Goal: Information Seeking & Learning: Find specific fact

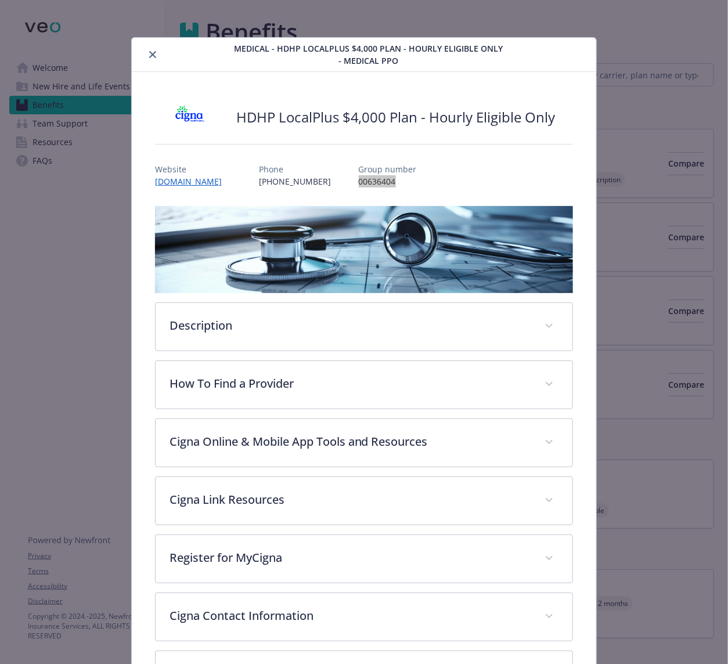
scroll to position [35, 0]
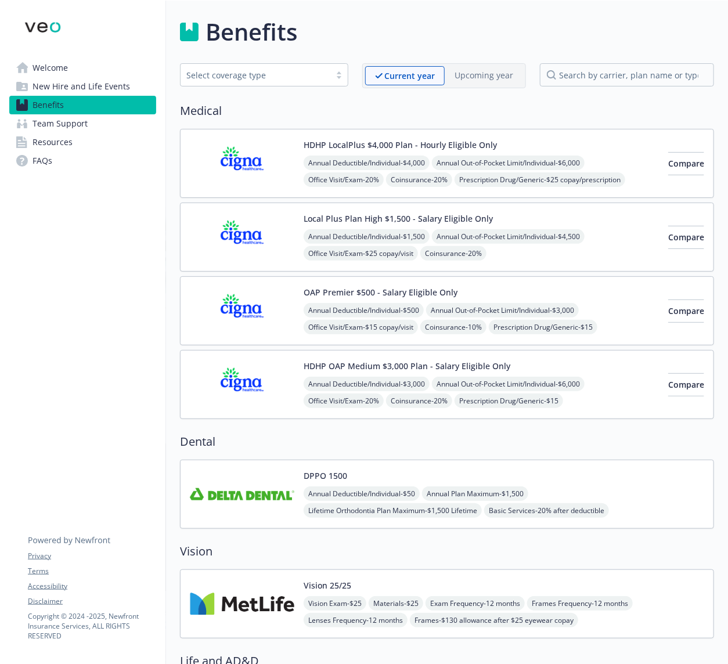
click at [258, 491] on img at bounding box center [242, 493] width 104 height 49
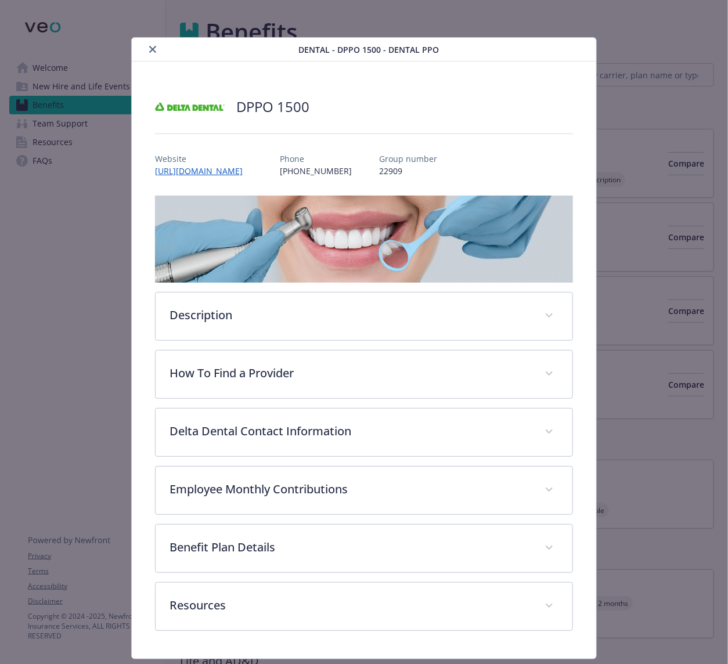
click at [397, 171] on p "22909" at bounding box center [408, 171] width 58 height 12
copy p "22909"
click at [664, 176] on div "Dental - DPPO 1500 - Dental PPO DPPO 1500 Website [URL][DOMAIN_NAME] Phone [PHO…" at bounding box center [364, 332] width 728 height 664
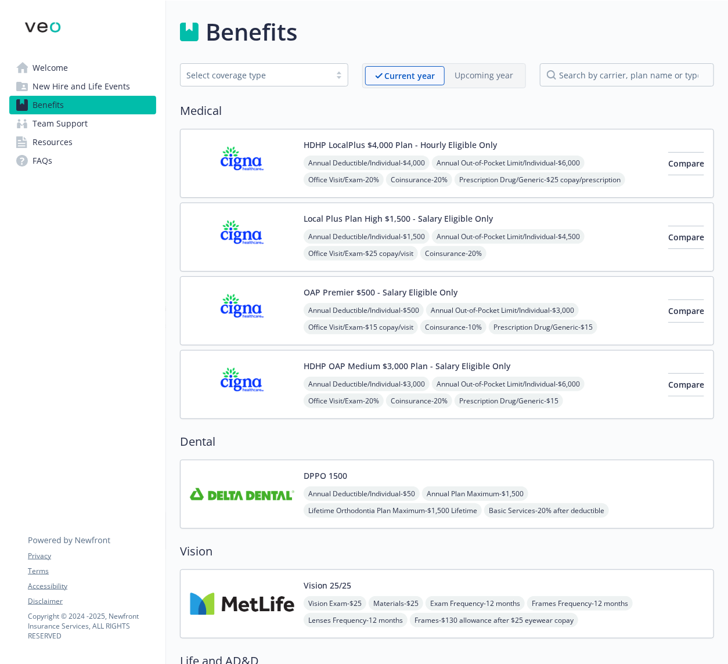
click at [259, 600] on img at bounding box center [242, 603] width 104 height 49
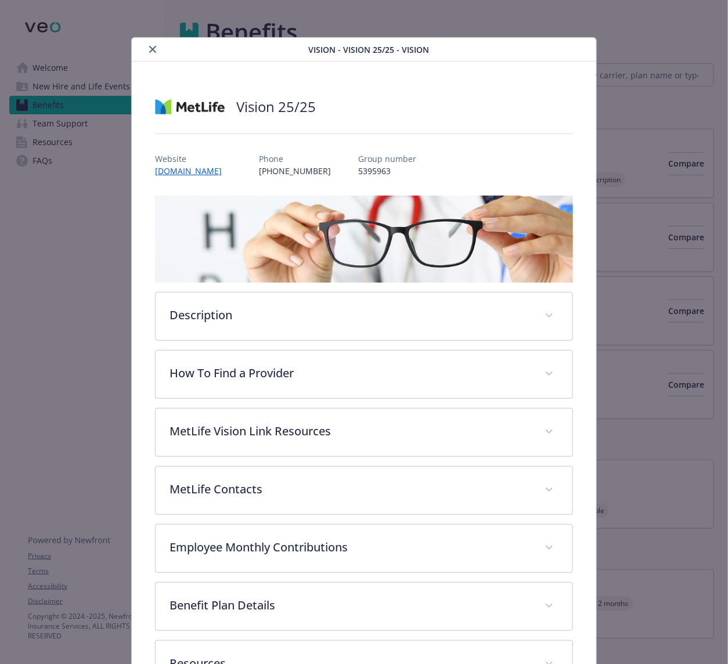
click at [382, 168] on p "5395963" at bounding box center [388, 171] width 58 height 12
copy p "5395963"
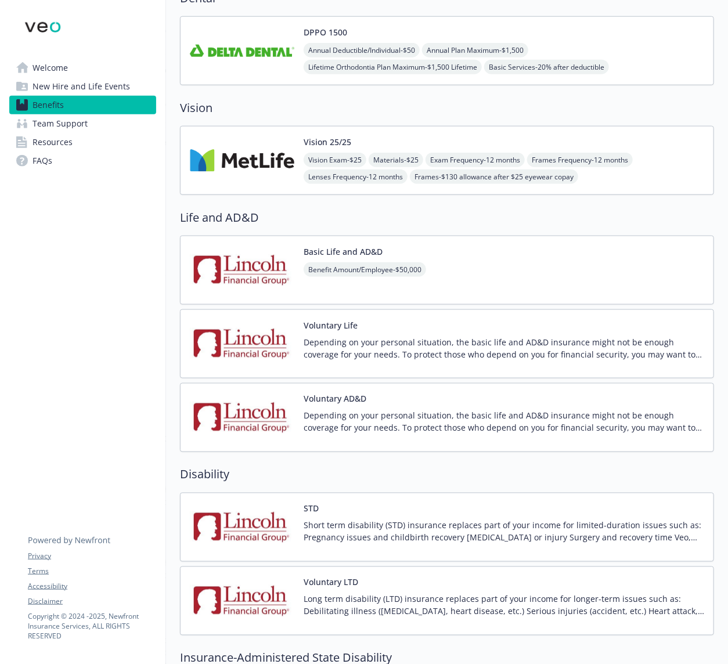
scroll to position [462, 0]
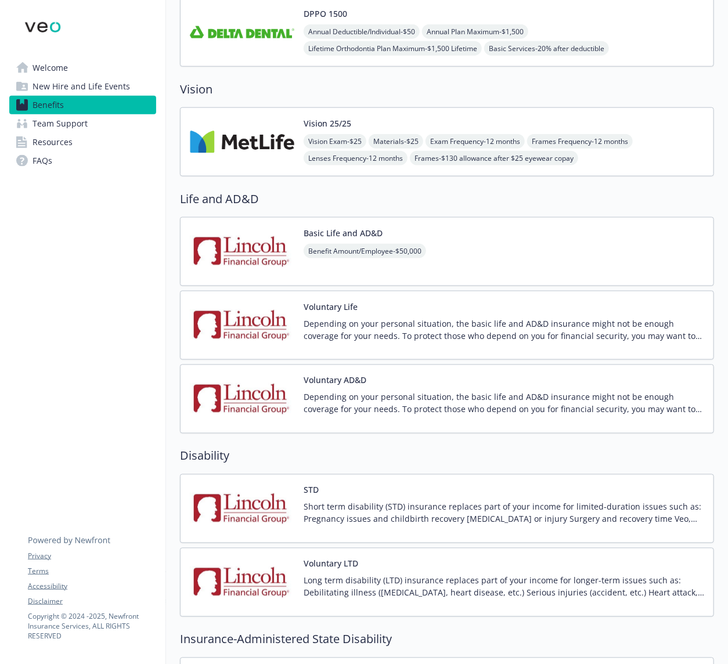
click at [224, 240] on img at bounding box center [242, 251] width 104 height 49
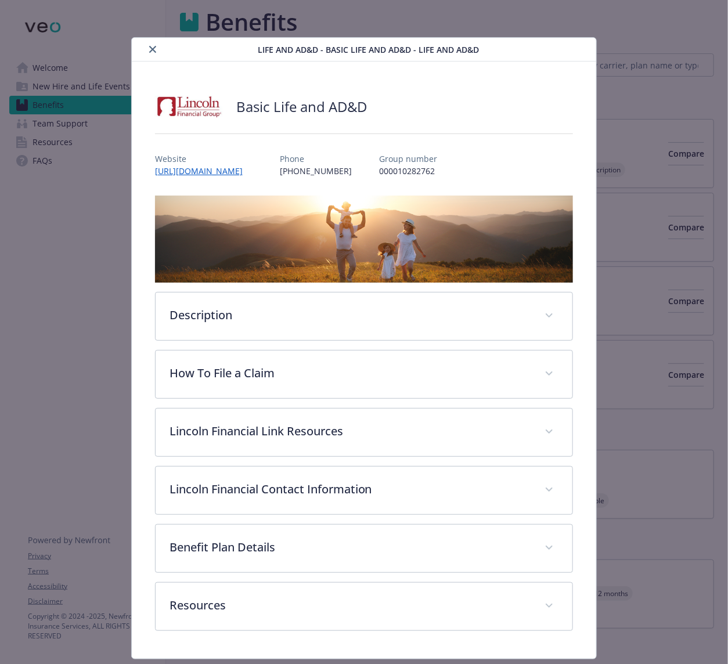
scroll to position [462, 0]
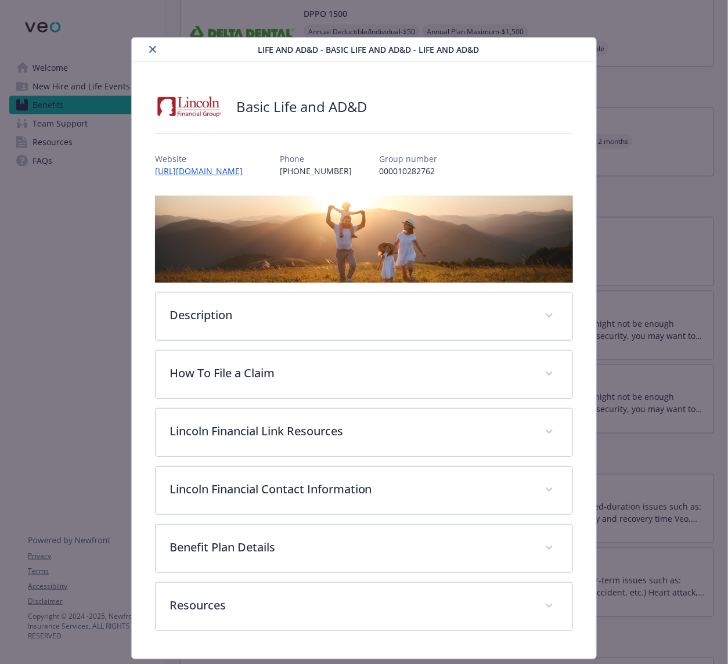
click at [421, 175] on p "000010282762" at bounding box center [408, 171] width 58 height 12
copy p "000010282762"
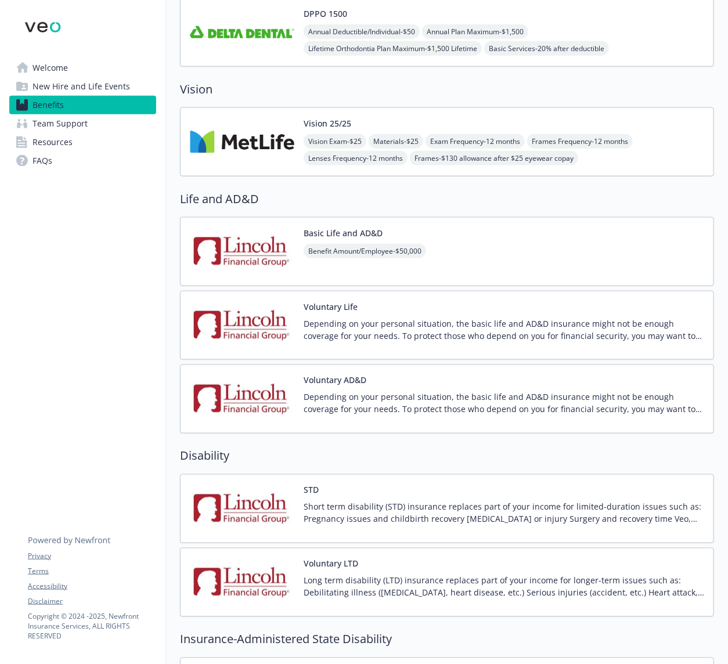
click at [254, 500] on img at bounding box center [242, 508] width 104 height 49
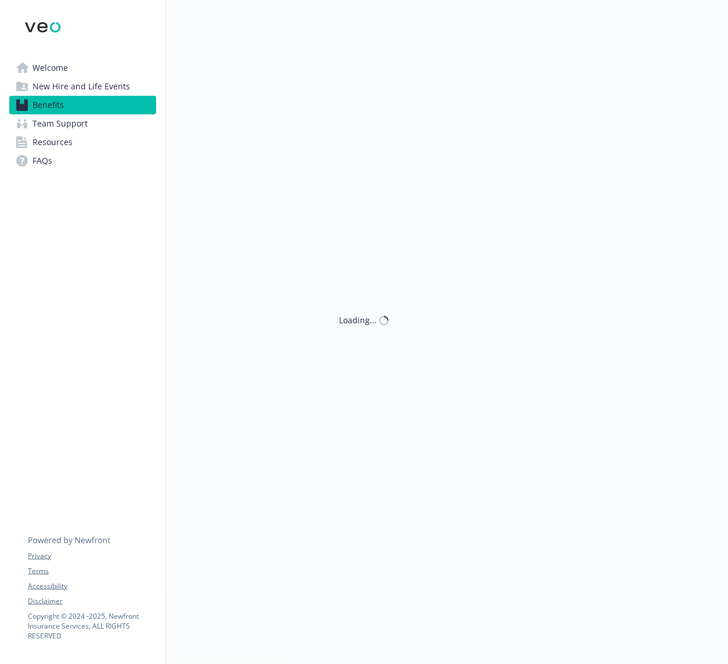
scroll to position [462, 0]
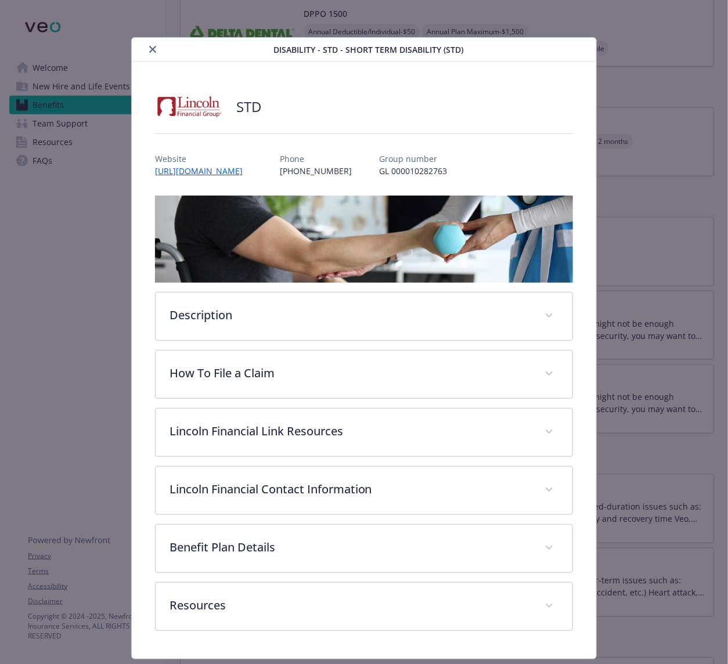
click at [431, 170] on p "GL 000010282763" at bounding box center [413, 171] width 68 height 12
copy p "000010282763"
click at [643, 135] on div "Disability - STD - Short Term Disability (STD) STD Website [URL][DOMAIN_NAME] P…" at bounding box center [364, 348] width 582 height 622
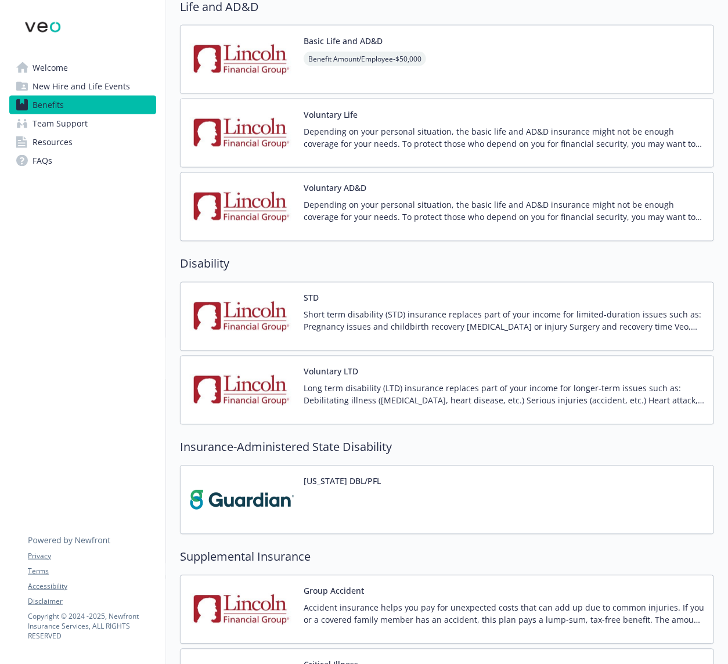
scroll to position [805, 0]
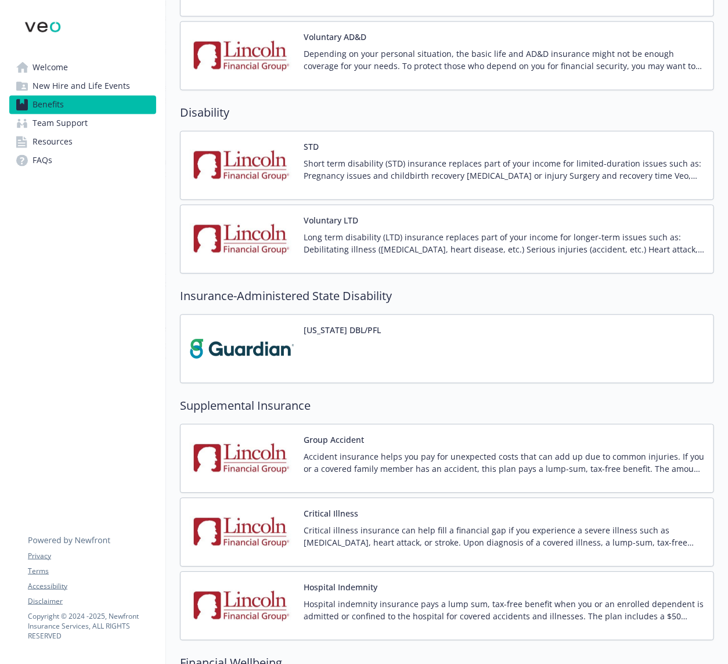
click at [265, 449] on img at bounding box center [242, 458] width 104 height 49
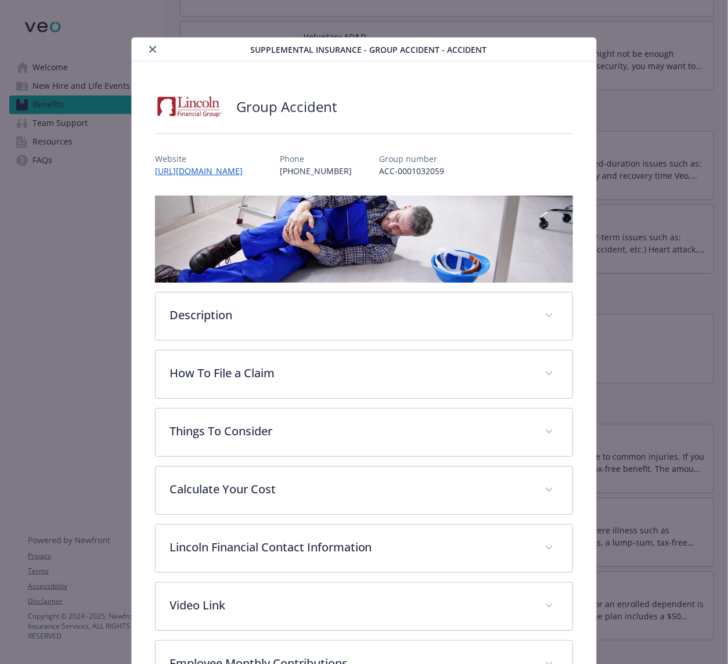
scroll to position [21, 0]
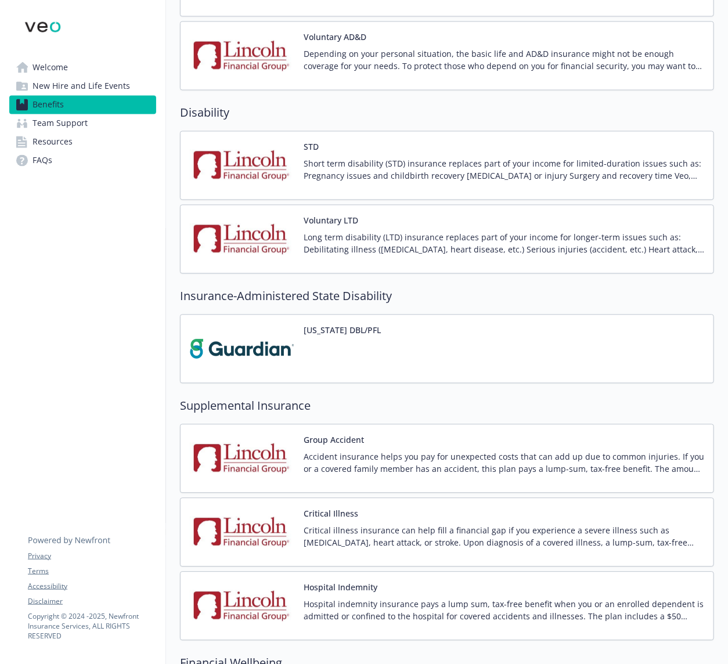
click at [385, 119] on h2 "Disability" at bounding box center [447, 112] width 534 height 17
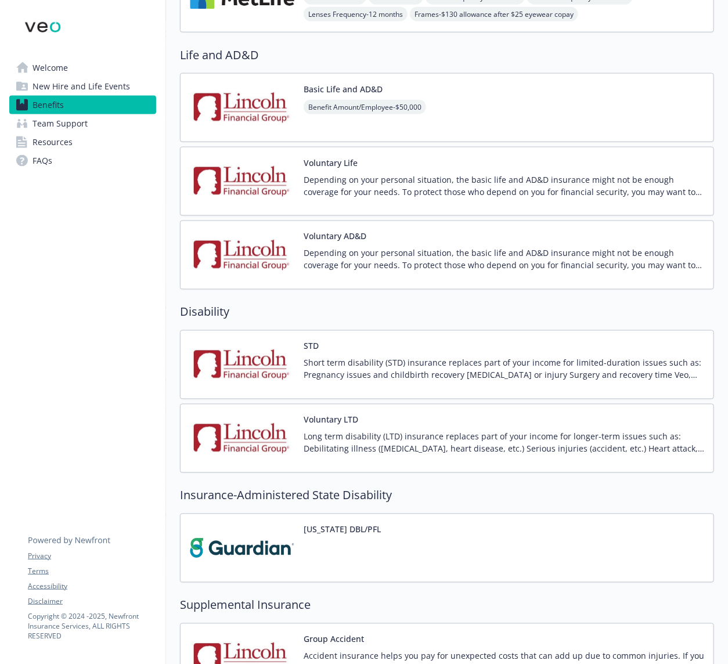
scroll to position [599, 0]
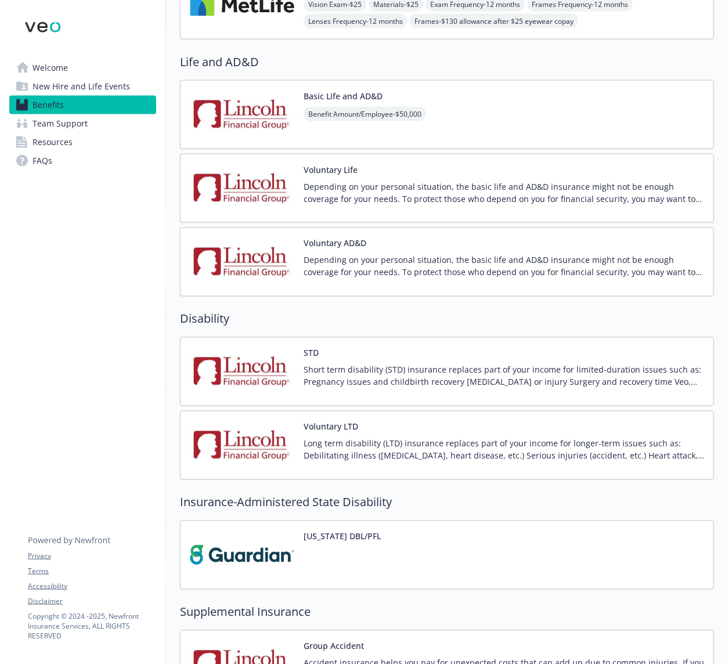
click at [260, 132] on img at bounding box center [242, 114] width 104 height 49
click at [251, 187] on img at bounding box center [242, 188] width 104 height 49
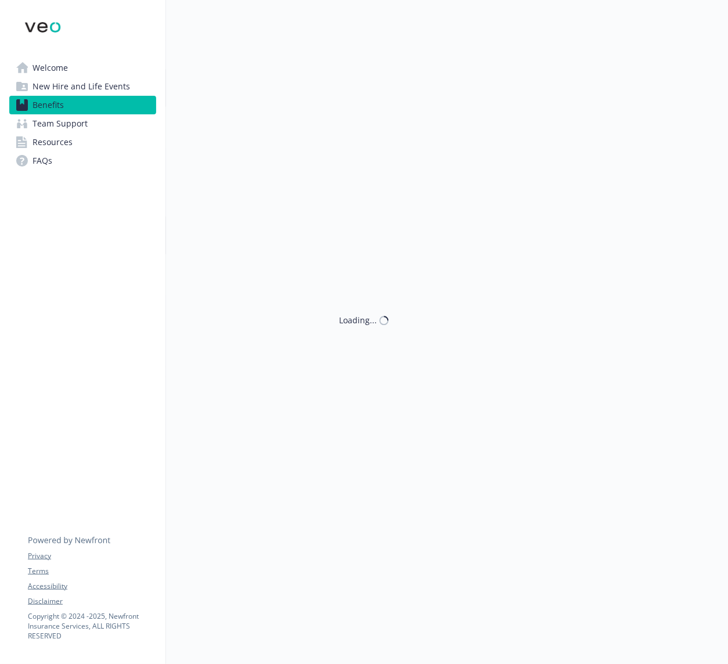
scroll to position [599, 0]
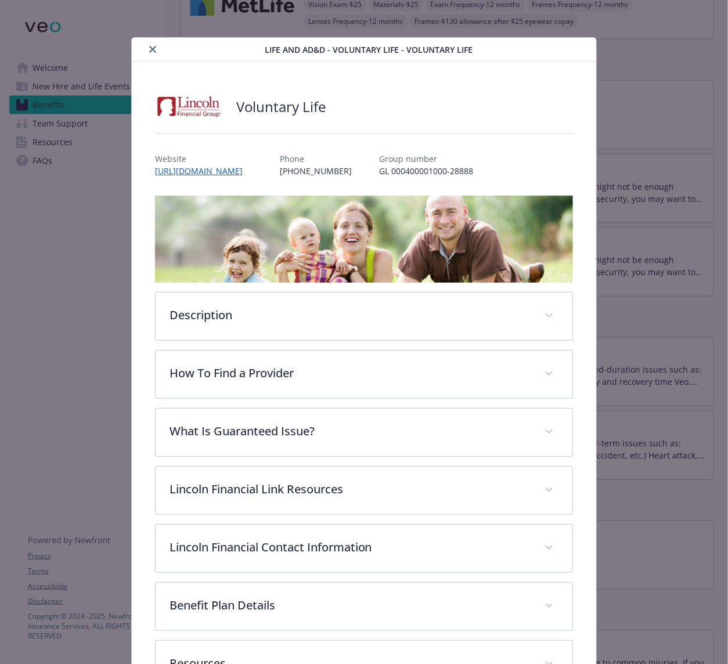
click at [473, 165] on p "GL 000400001000-28888" at bounding box center [426, 171] width 94 height 12
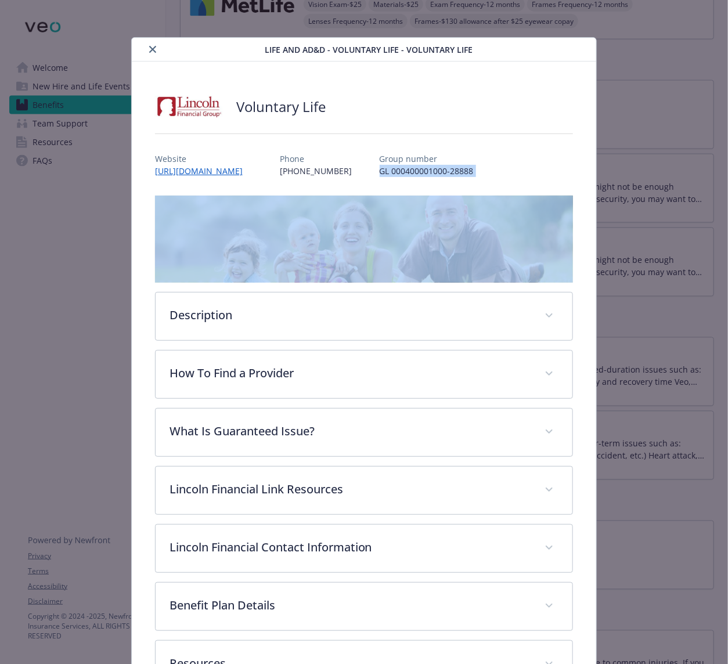
click at [473, 165] on p "GL 000400001000-28888" at bounding box center [426, 171] width 94 height 12
copy p "GL 000400001000-28888"
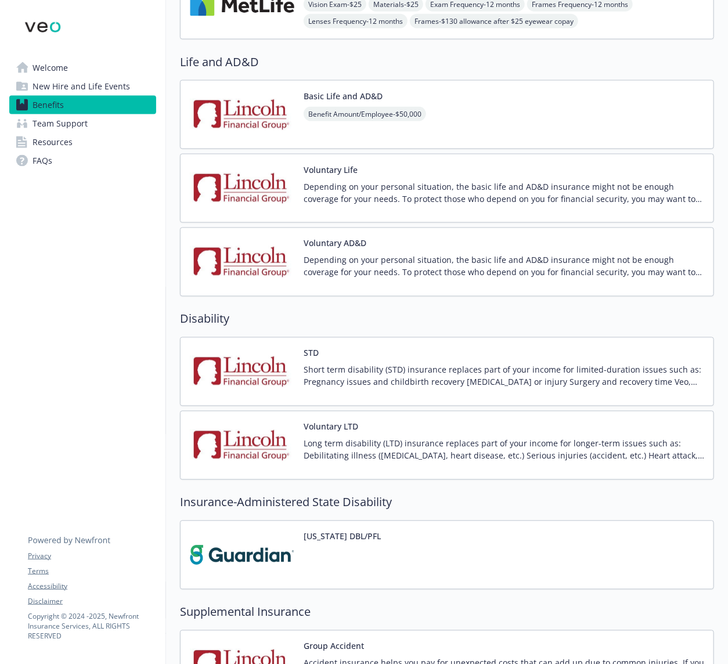
click at [267, 246] on img at bounding box center [242, 261] width 104 height 49
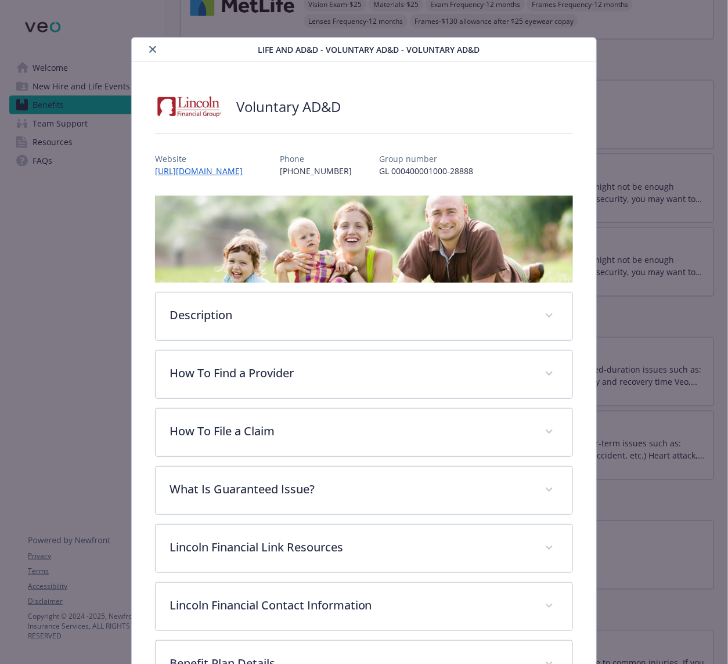
scroll to position [35, 0]
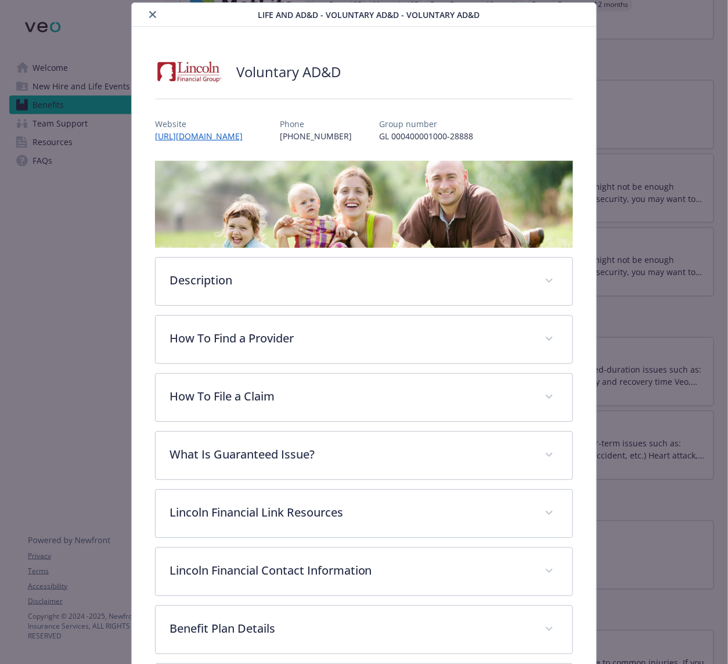
click at [439, 136] on p "GL 000400001000-28888" at bounding box center [426, 136] width 94 height 12
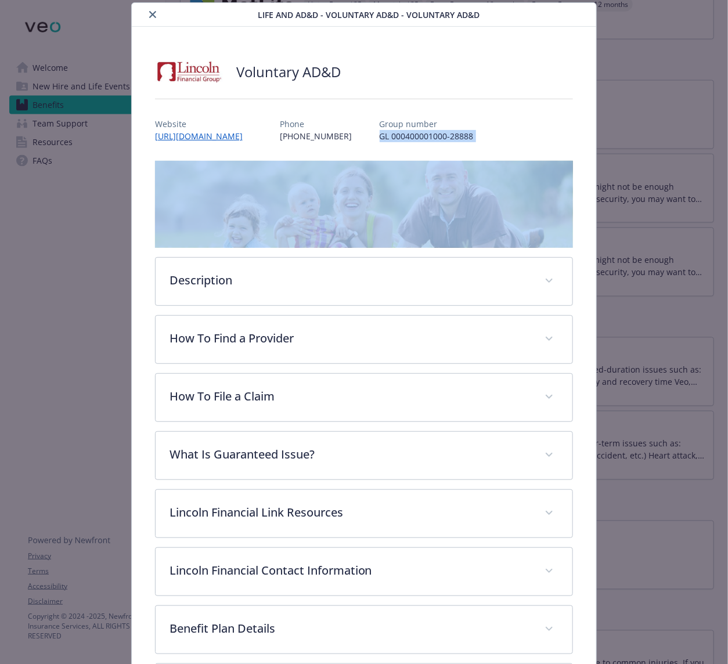
click at [439, 136] on p "GL 000400001000-28888" at bounding box center [426, 136] width 94 height 12
copy p "GL 000400001000-28888"
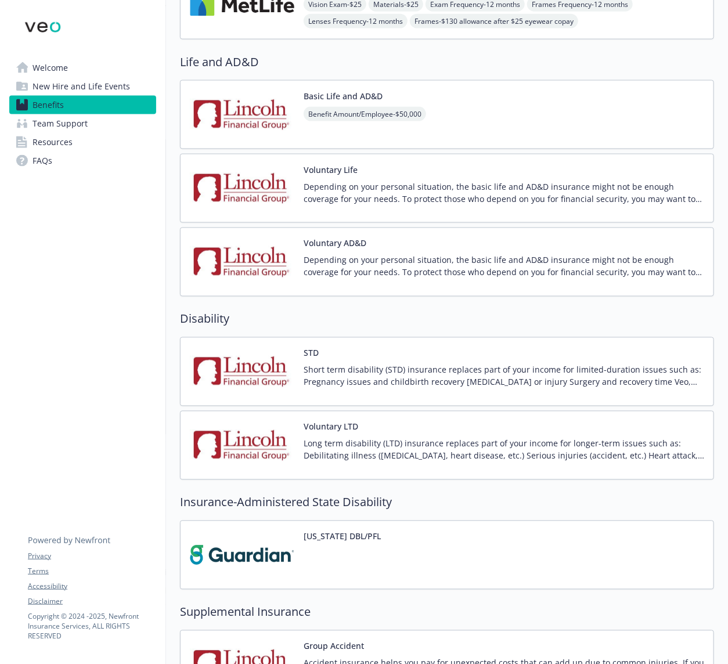
click at [243, 428] on img at bounding box center [242, 445] width 104 height 49
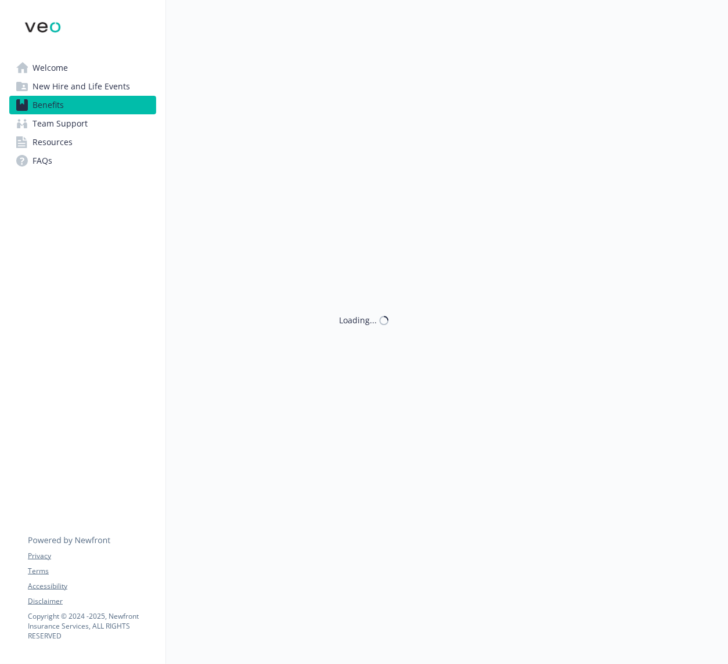
scroll to position [599, 0]
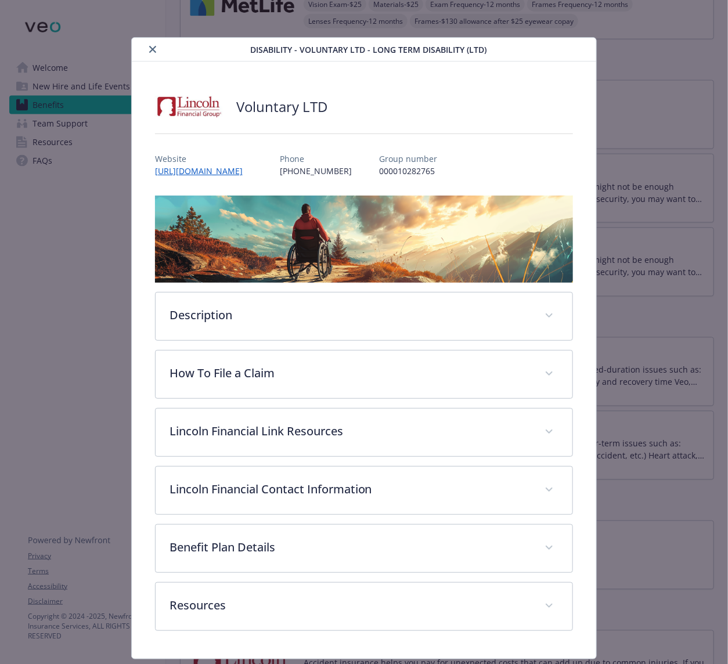
click at [436, 172] on p "000010282765" at bounding box center [408, 171] width 58 height 12
copy p "000010282765"
click at [578, 284] on div "Voluntary LTD Website [URL][DOMAIN_NAME] Phone [PHONE_NUMBER] Group number 0000…" at bounding box center [364, 360] width 465 height 597
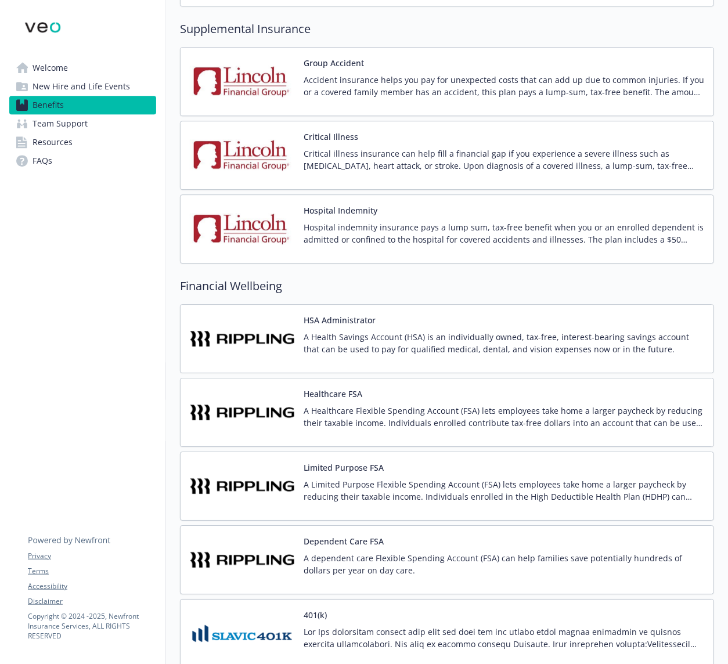
scroll to position [1180, 0]
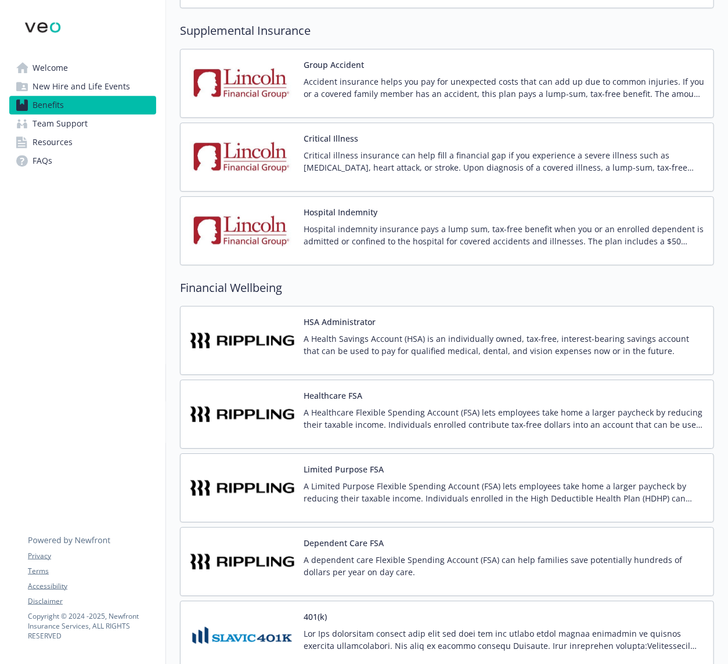
click at [245, 157] on img at bounding box center [242, 156] width 104 height 49
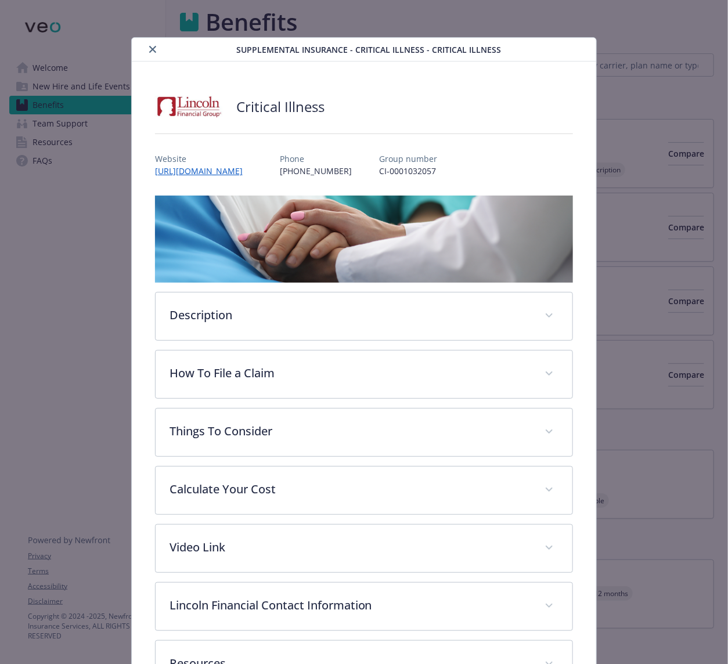
scroll to position [1180, 0]
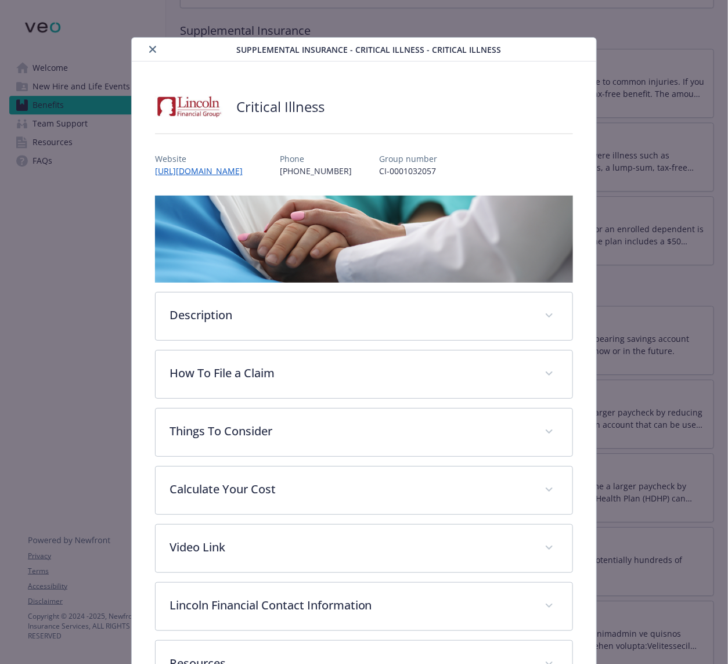
click at [434, 167] on p "CI-0001032057" at bounding box center [408, 171] width 58 height 12
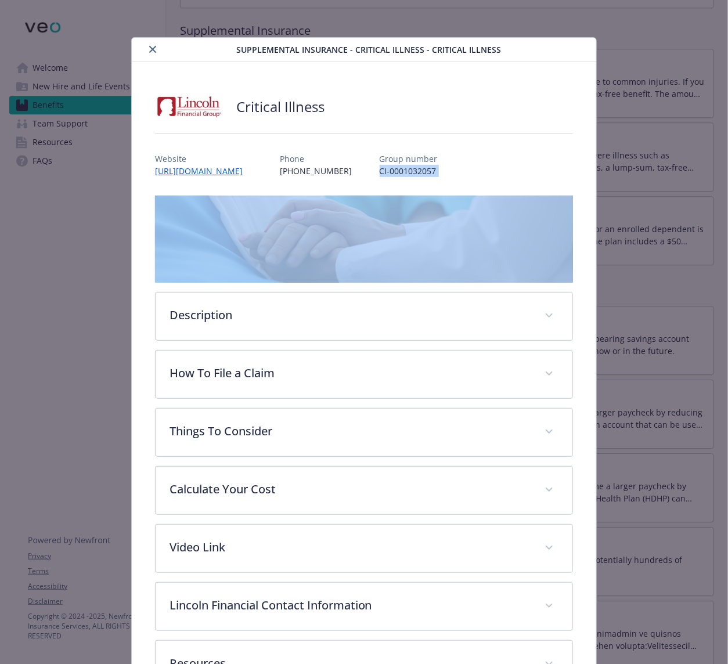
click at [434, 167] on p "CI-0001032057" at bounding box center [408, 171] width 58 height 12
copy p "CI-0001032057"
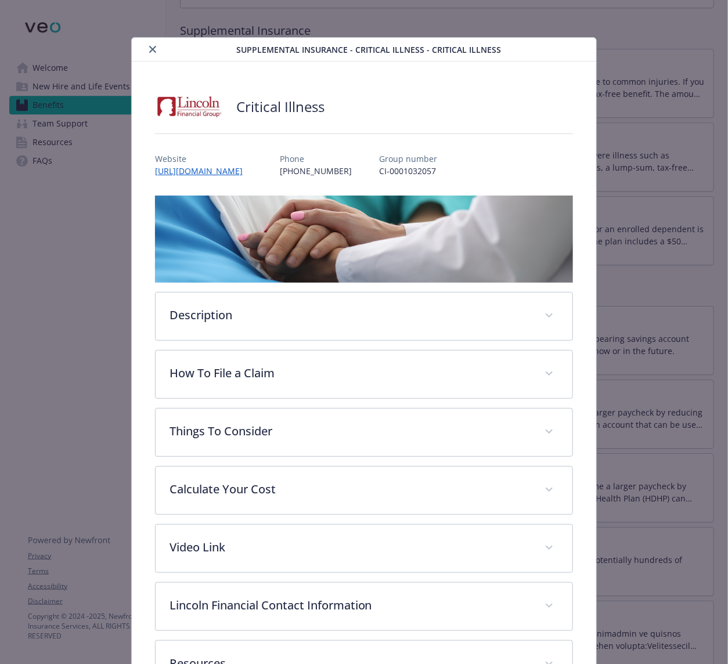
click at [662, 280] on div "Supplemental Insurance - Critical Illness - Critical Illness Critical Illness W…" at bounding box center [364, 332] width 728 height 664
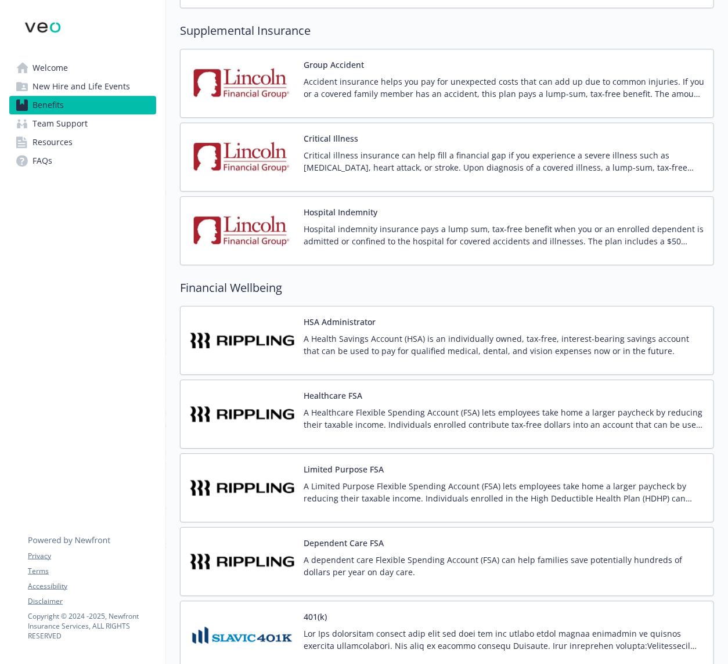
click at [253, 169] on img at bounding box center [242, 156] width 104 height 49
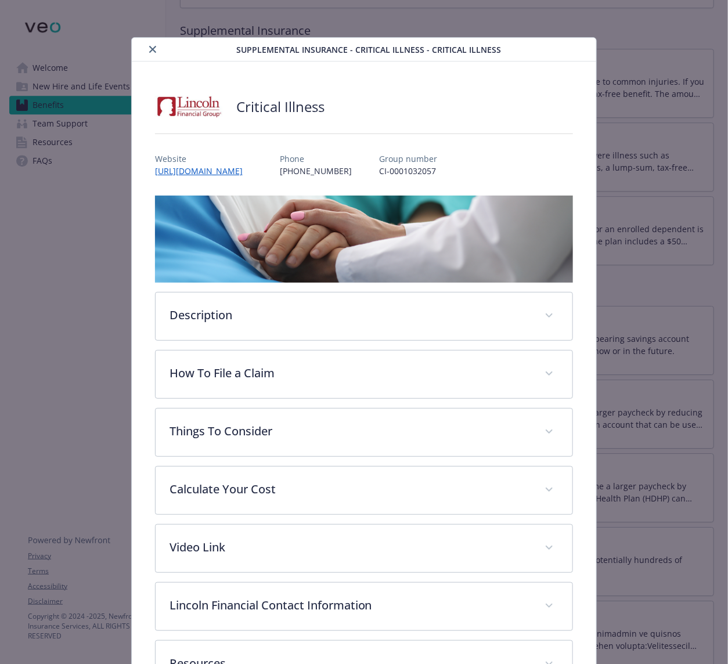
scroll to position [35, 0]
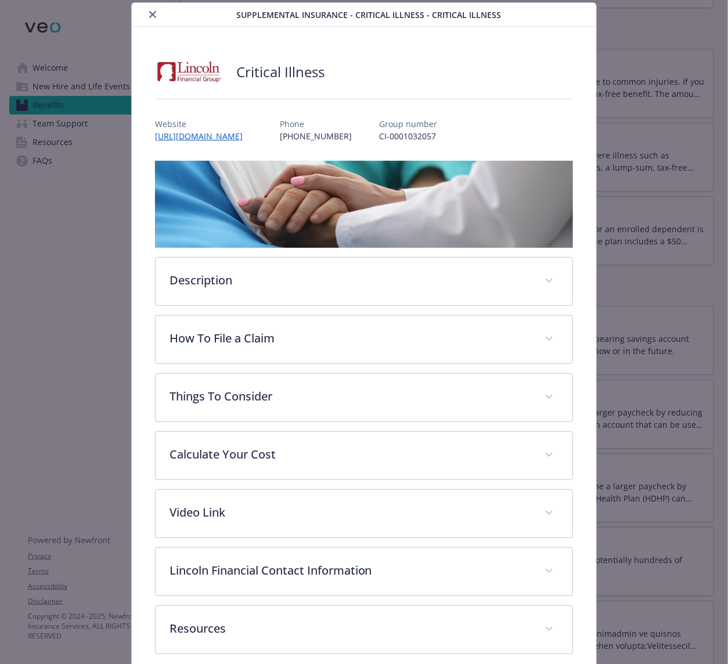
click at [420, 134] on p "CI-0001032057" at bounding box center [408, 136] width 58 height 12
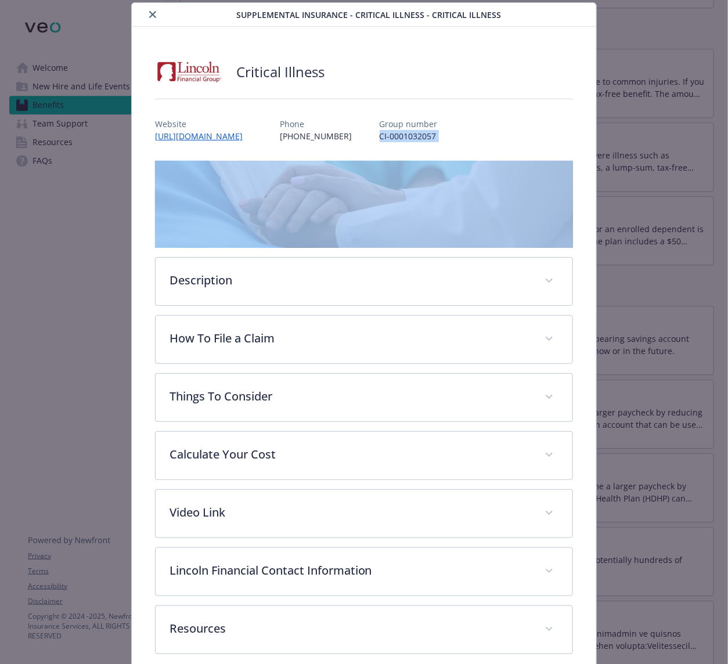
click at [420, 134] on p "CI-0001032057" at bounding box center [408, 136] width 58 height 12
copy p "CI-0001032057"
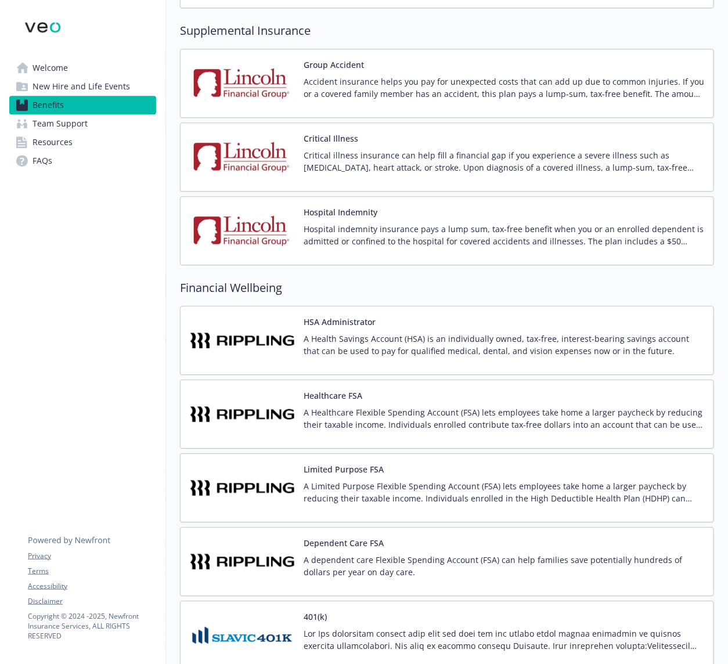
click at [240, 239] on img at bounding box center [242, 230] width 104 height 49
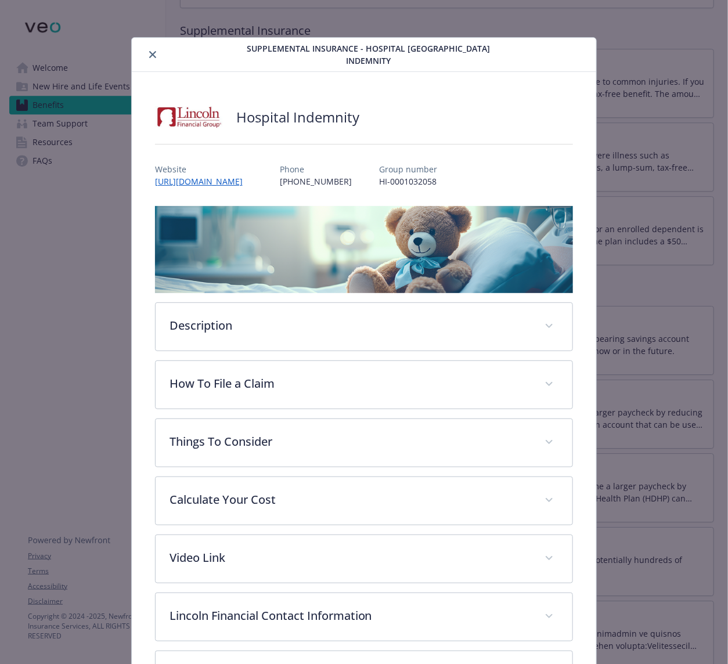
scroll to position [32, 0]
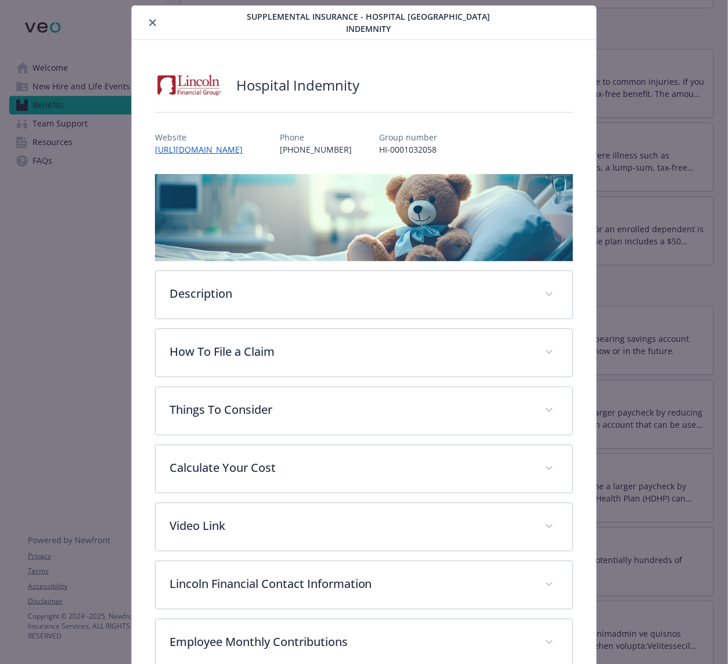
click at [437, 151] on p "HI-0001032058" at bounding box center [408, 149] width 58 height 12
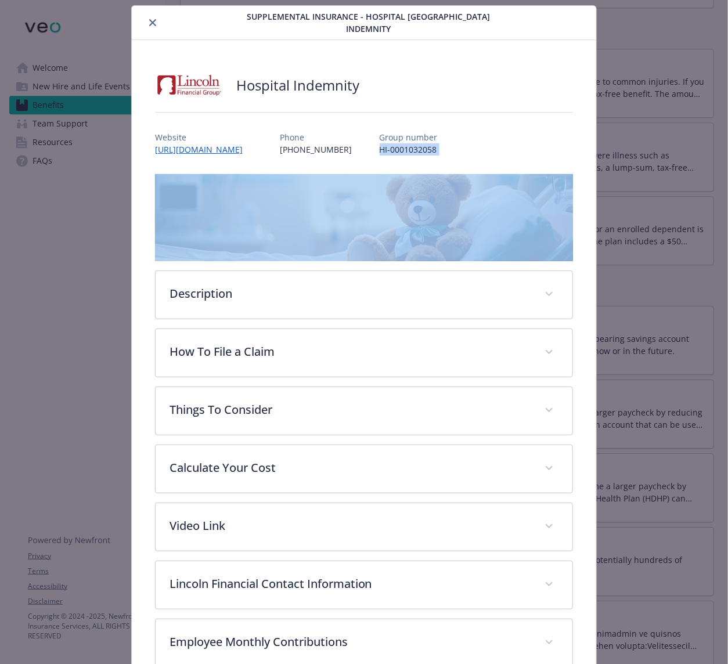
click at [437, 151] on p "HI-0001032058" at bounding box center [408, 149] width 58 height 12
copy p "HI-0001032058"
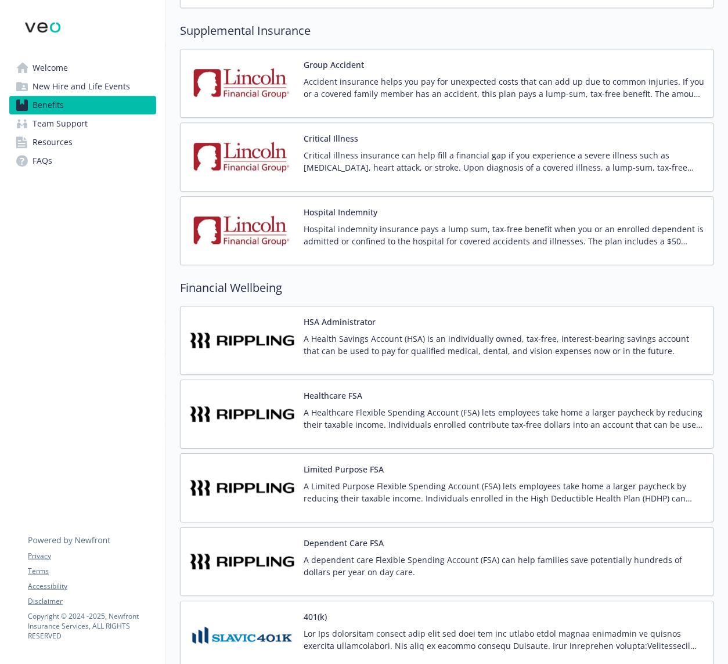
click at [255, 354] on img at bounding box center [242, 340] width 104 height 49
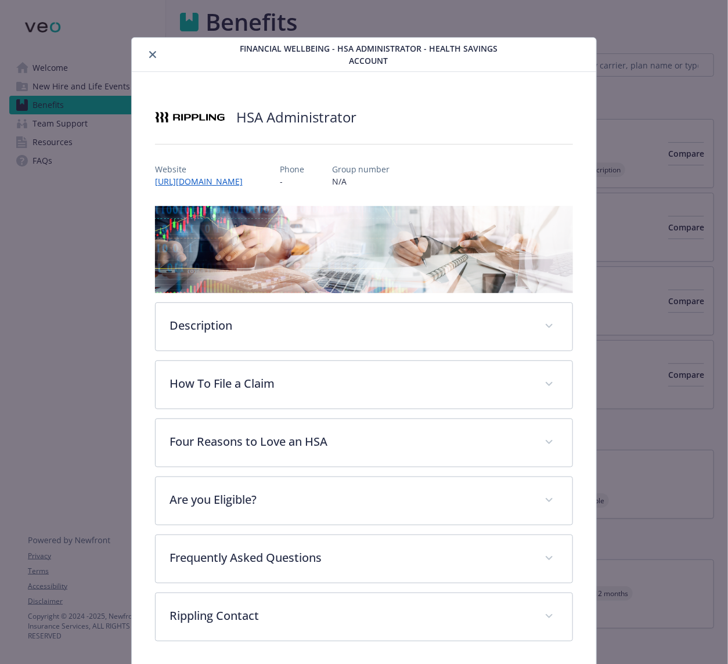
scroll to position [1180, 0]
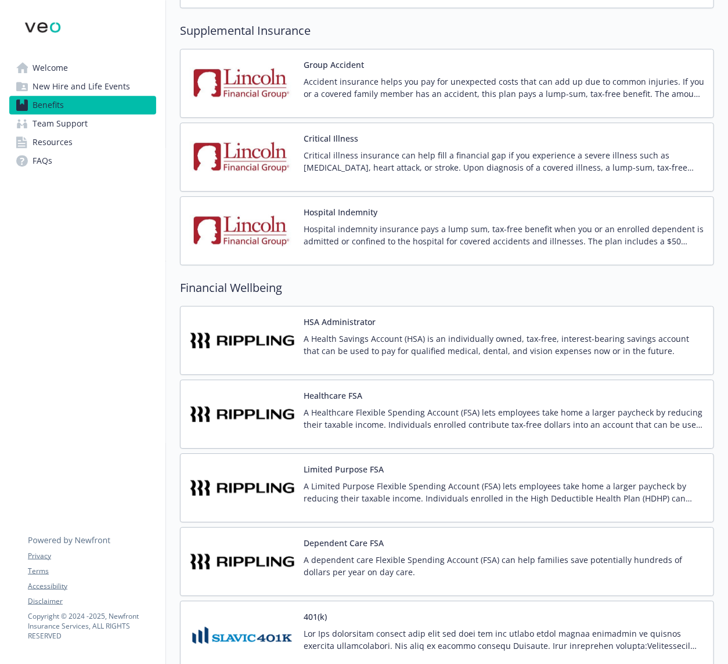
click at [274, 397] on img at bounding box center [242, 413] width 104 height 49
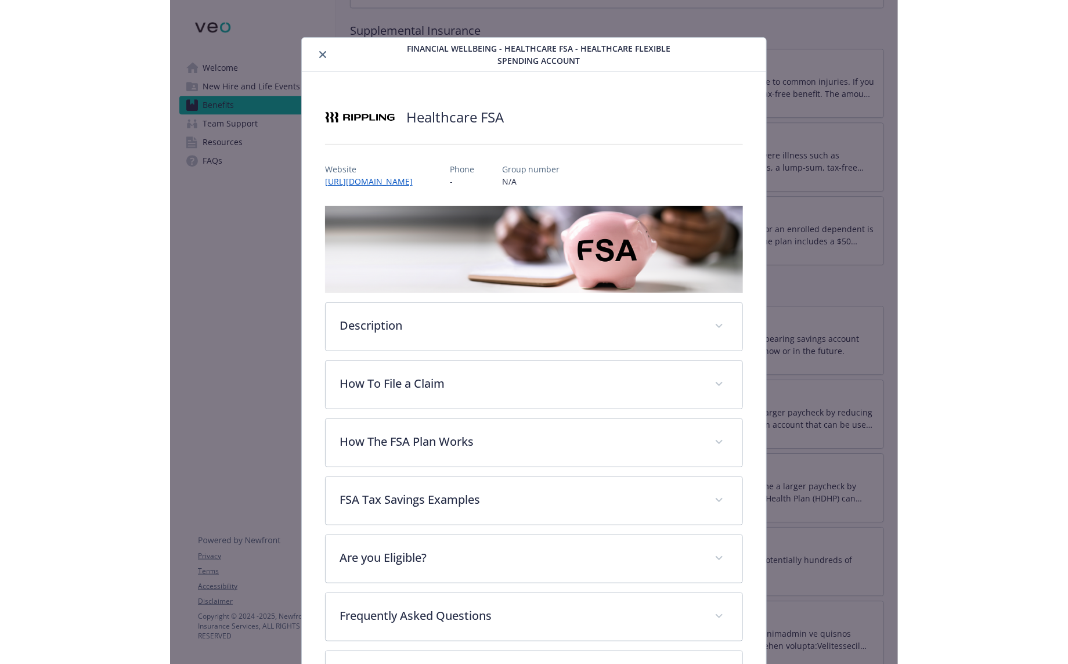
scroll to position [32, 0]
